Goal: Information Seeking & Learning: Learn about a topic

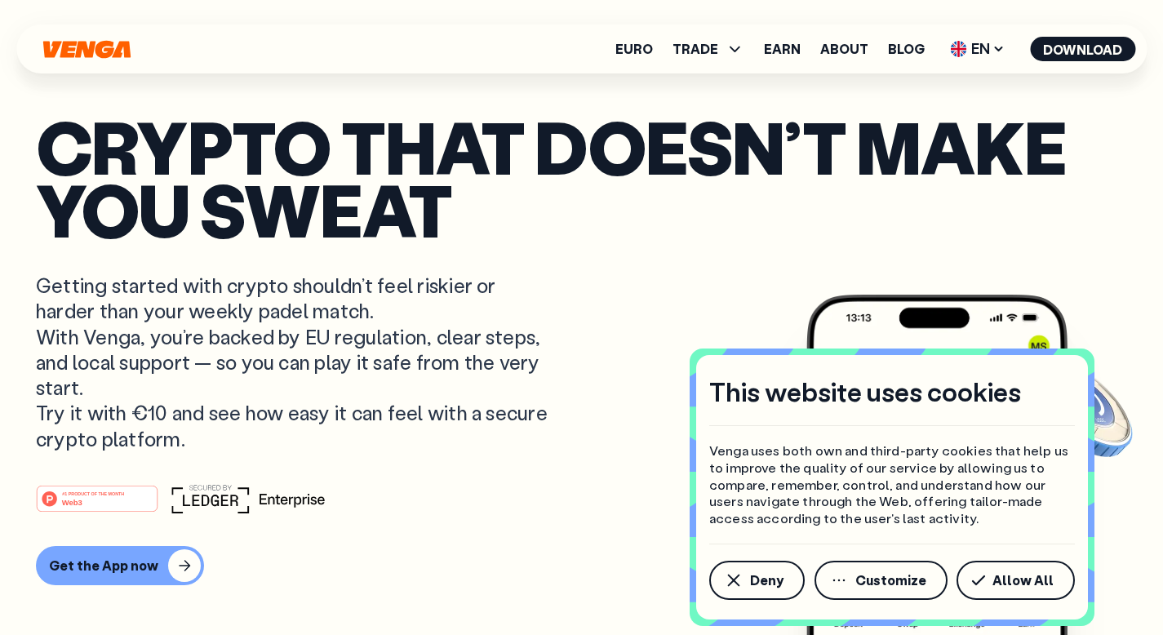
click at [778, 115] on p "Crypto that doesn’t make you sweat" at bounding box center [581, 177] width 1091 height 125
click at [743, 584] on icon "button" at bounding box center [734, 580] width 20 height 20
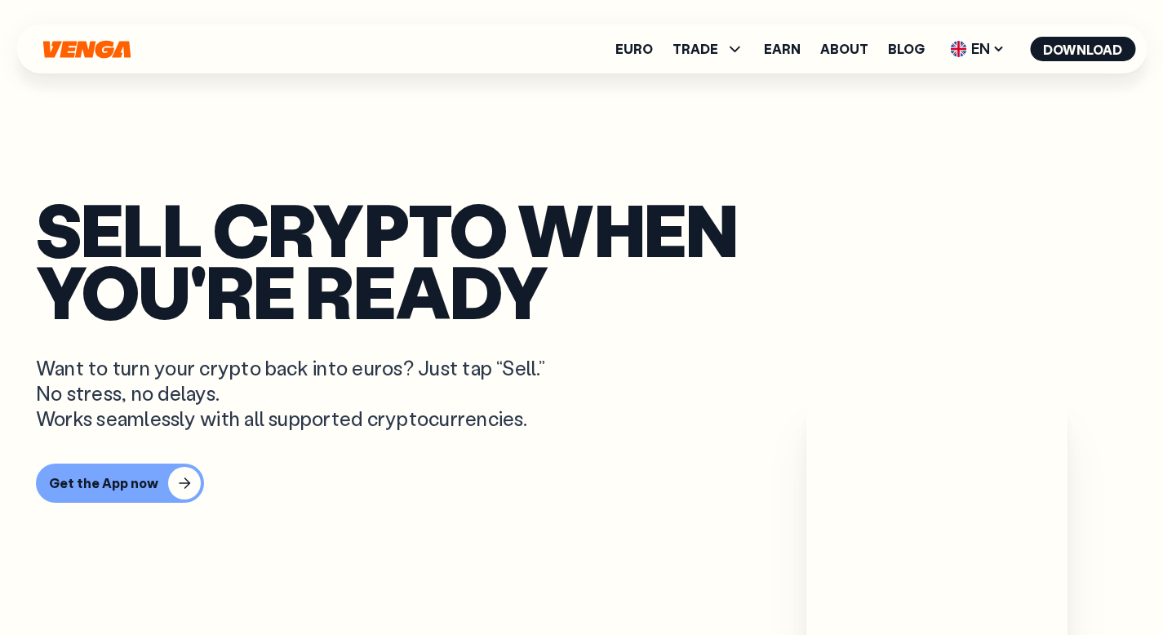
scroll to position [934, 0]
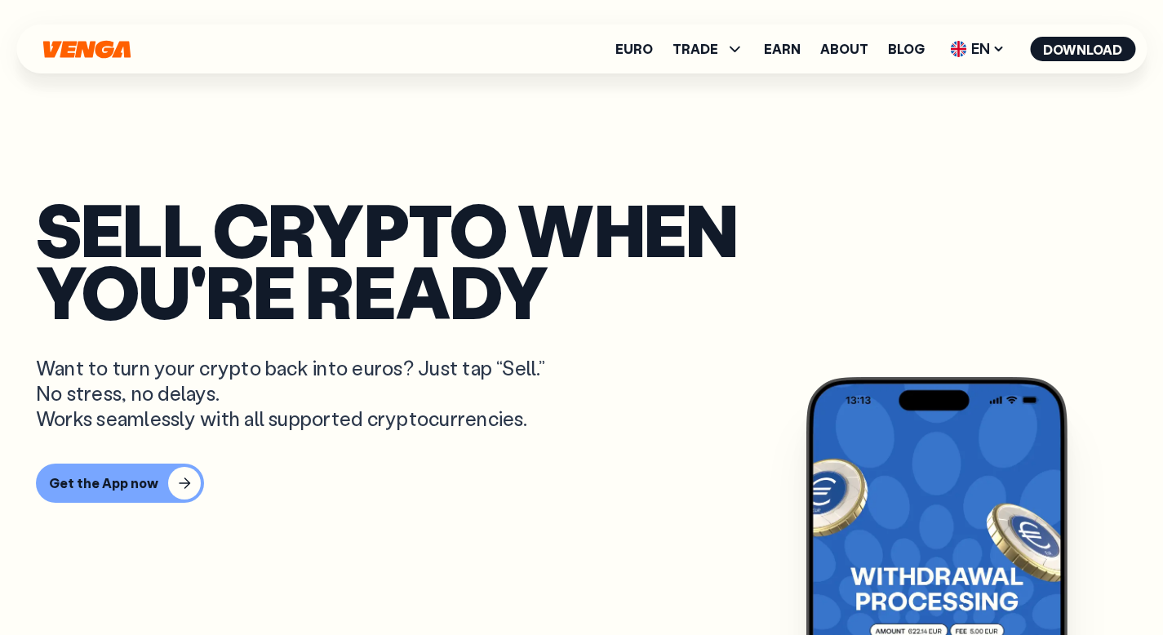
click at [173, 355] on p "Want to turn your crypto back into euros? Just tap “Sell.” No stress, no delays…" at bounding box center [294, 393] width 516 height 77
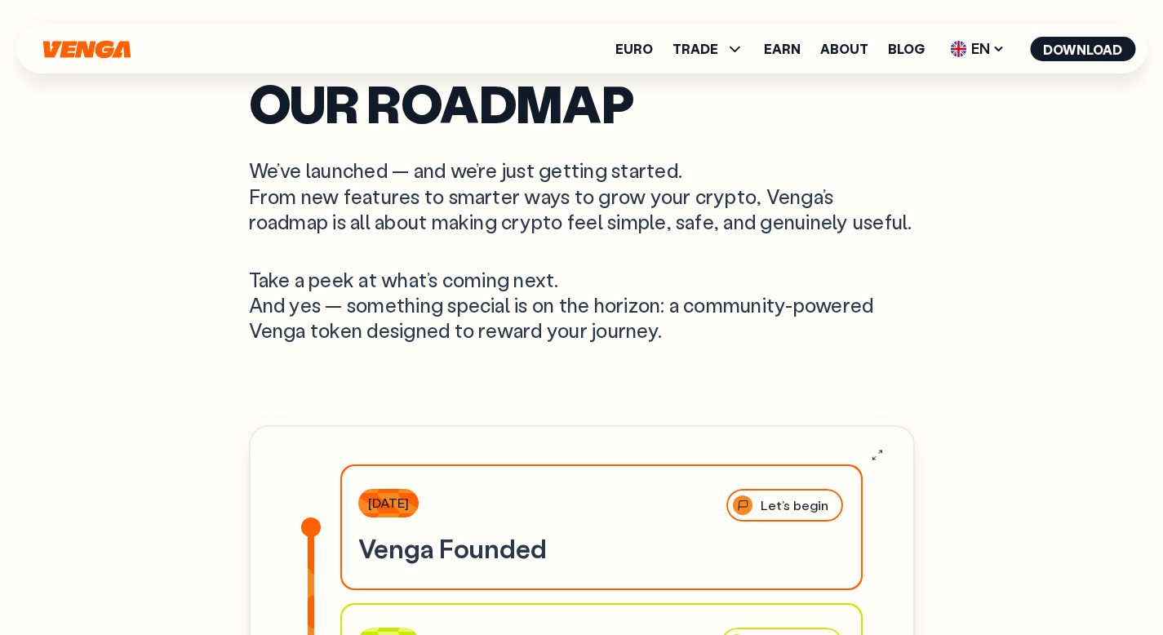
scroll to position [4422, 0]
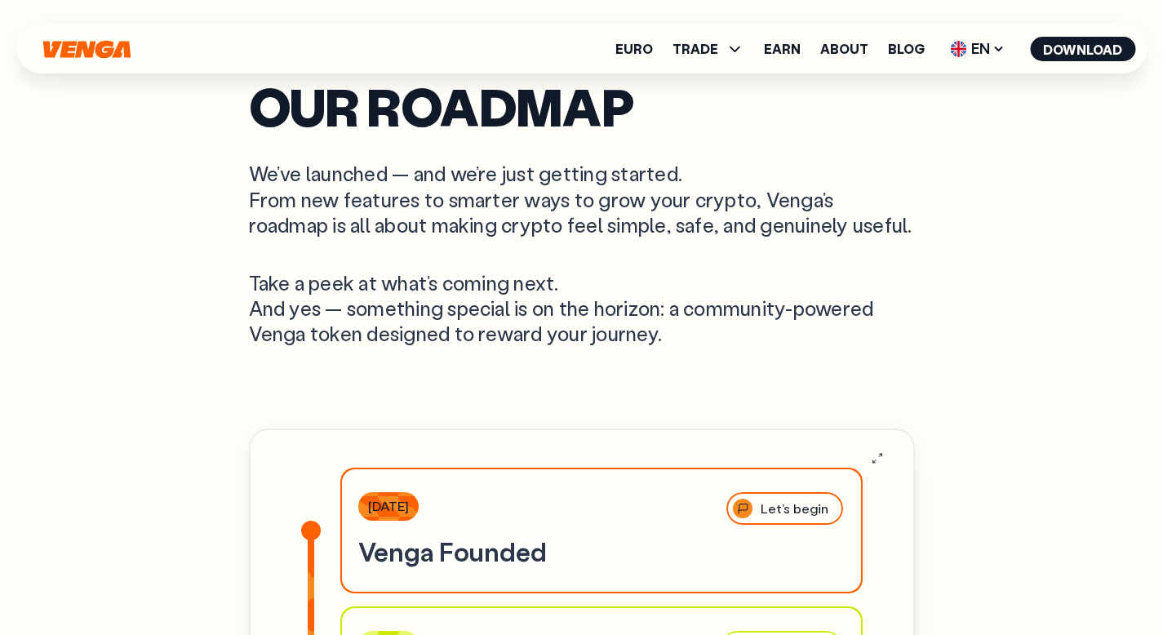
click at [737, 202] on p "We’ve launched — and we’re just getting started. From new features to smarter w…" at bounding box center [582, 199] width 666 height 77
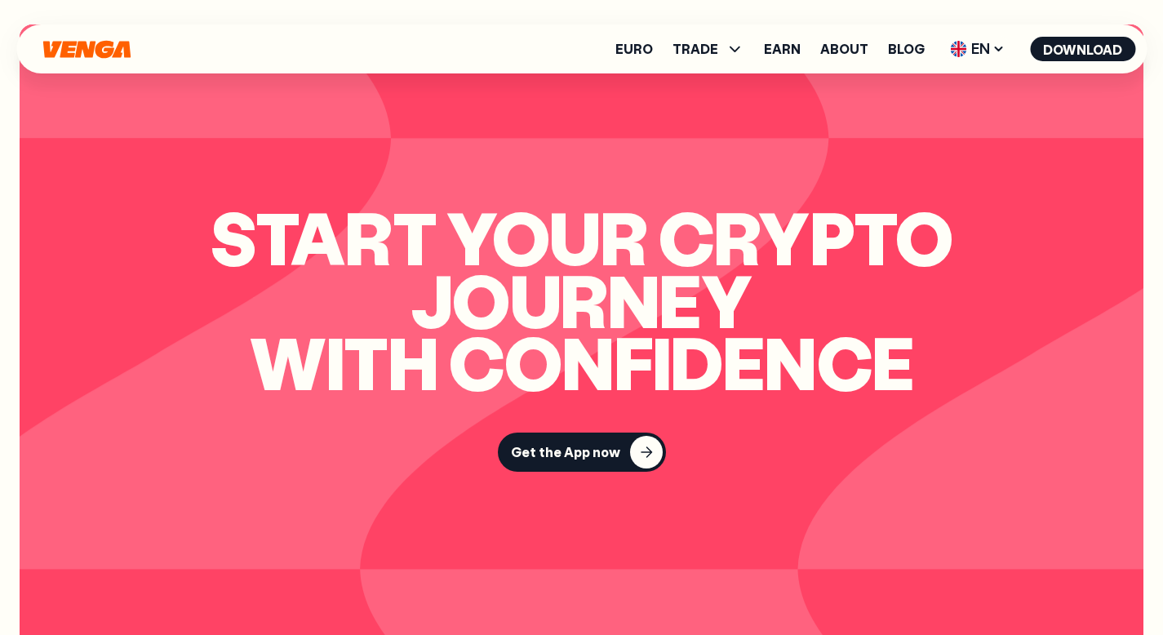
scroll to position [3753, 0]
click at [879, 247] on h2 "Start your crypto journey with confidence" at bounding box center [581, 299] width 979 height 188
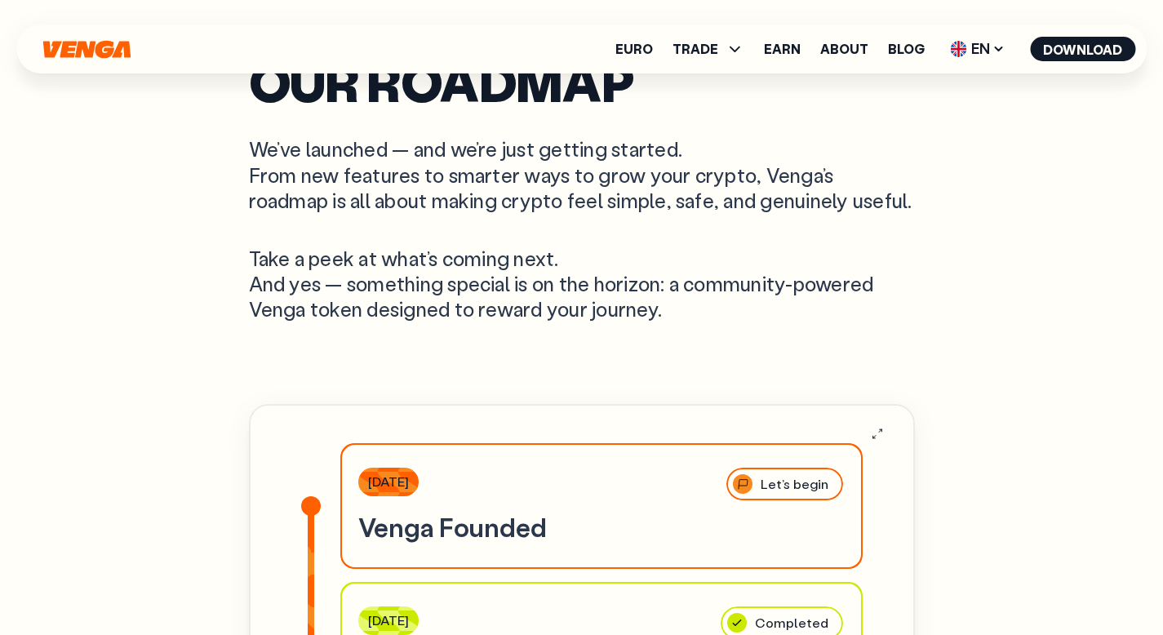
scroll to position [4443, 0]
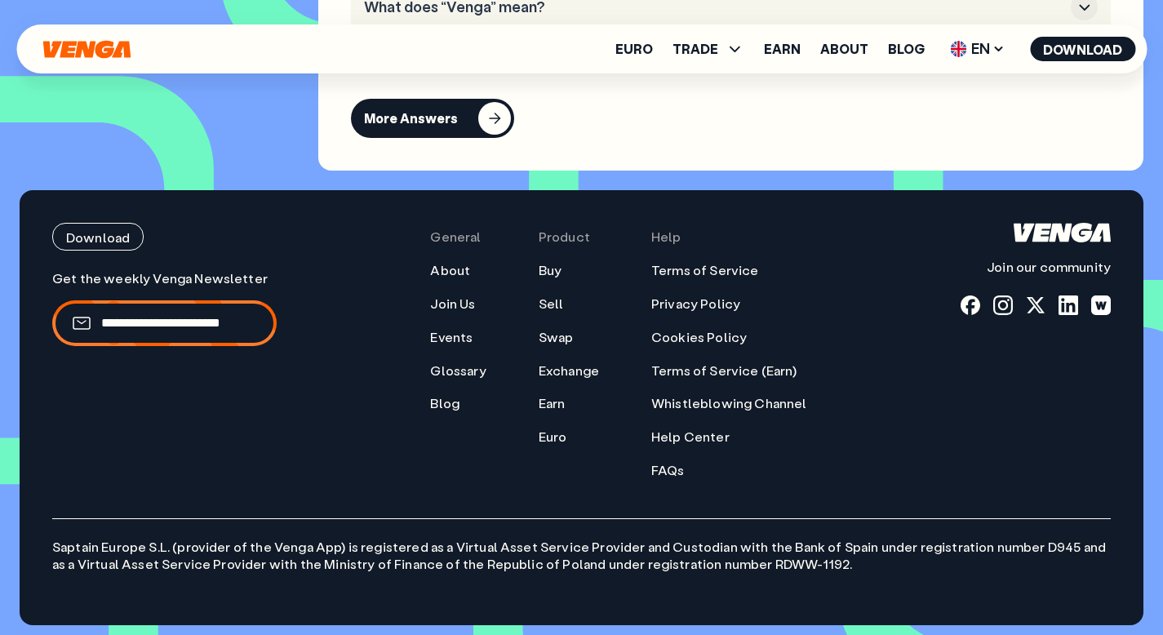
scroll to position [7017, 0]
